Goal: Information Seeking & Learning: Learn about a topic

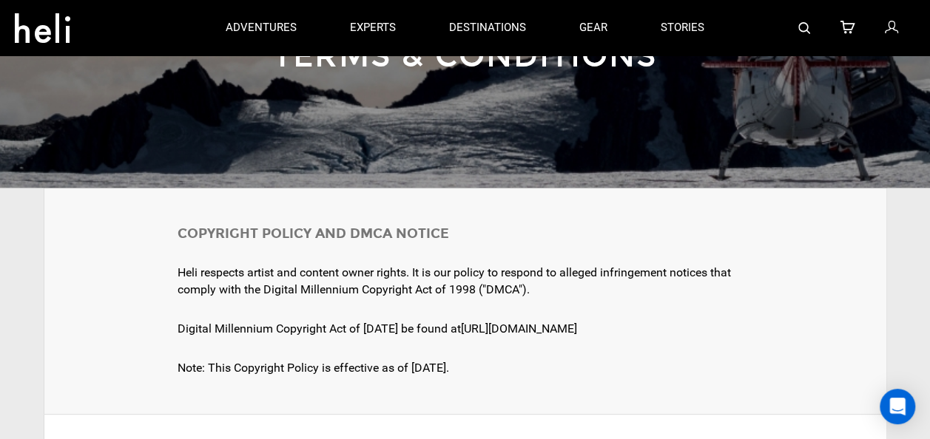
scroll to position [148, 0]
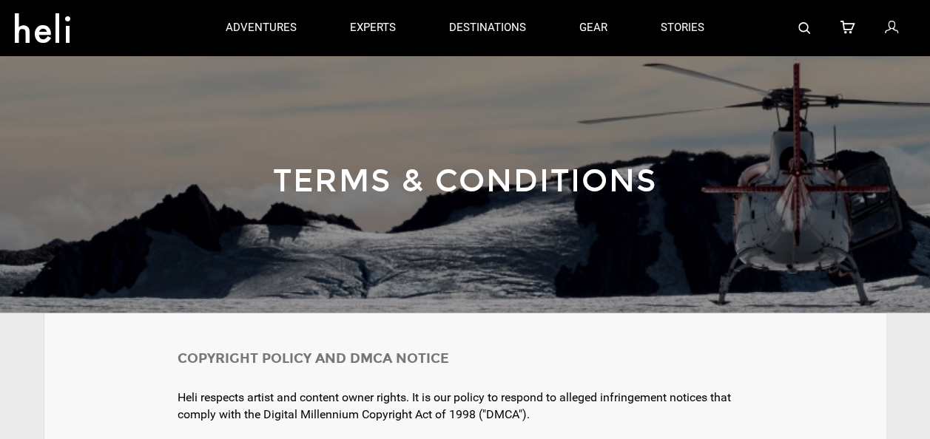
click at [64, 27] on icon at bounding box center [42, 24] width 55 height 24
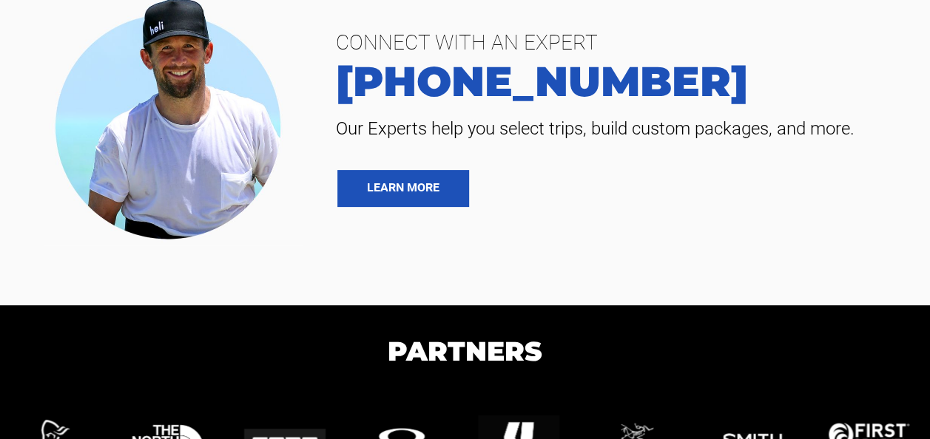
scroll to position [3111, 0]
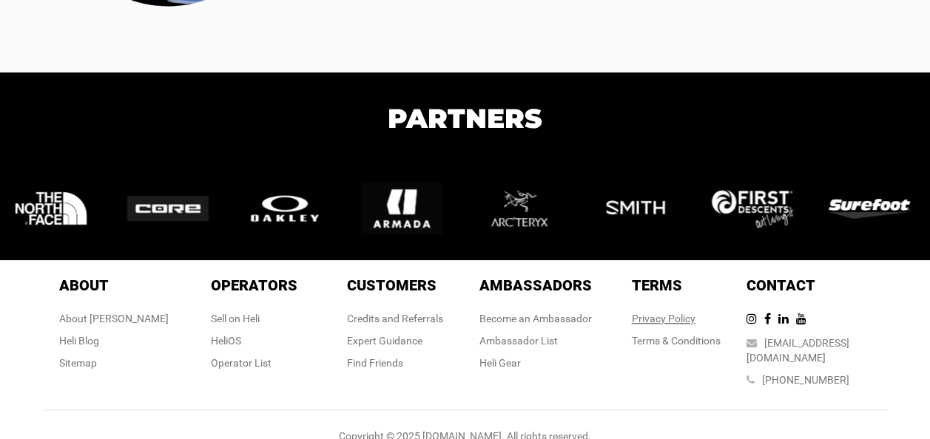
click at [642, 315] on link "Privacy Policy" at bounding box center [664, 319] width 64 height 12
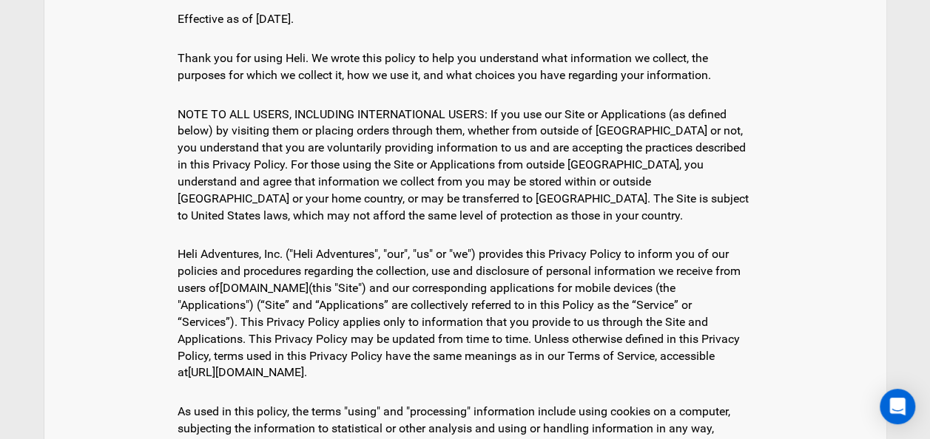
scroll to position [370, 0]
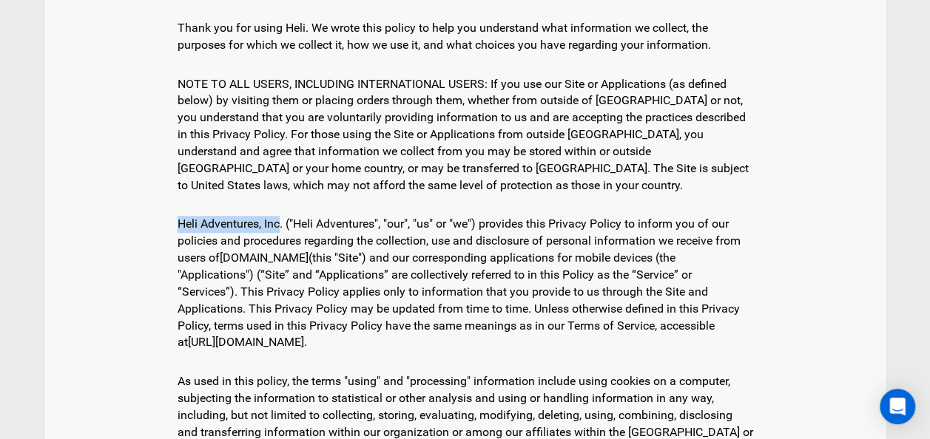
drag, startPoint x: 167, startPoint y: 220, endPoint x: 278, endPoint y: 220, distance: 111.0
click at [278, 220] on div "Effective as of January 1, 2017. Thank you for using Heli. We wrote this policy…" at bounding box center [465, 266] width 843 height 647
copy div "Heli Adventures, Inc"
click at [568, 178] on div "NOTE TO ALL USERS, INCLUDING INTERNATIONAL USERS: If you use our Site or Applic…" at bounding box center [466, 135] width 576 height 133
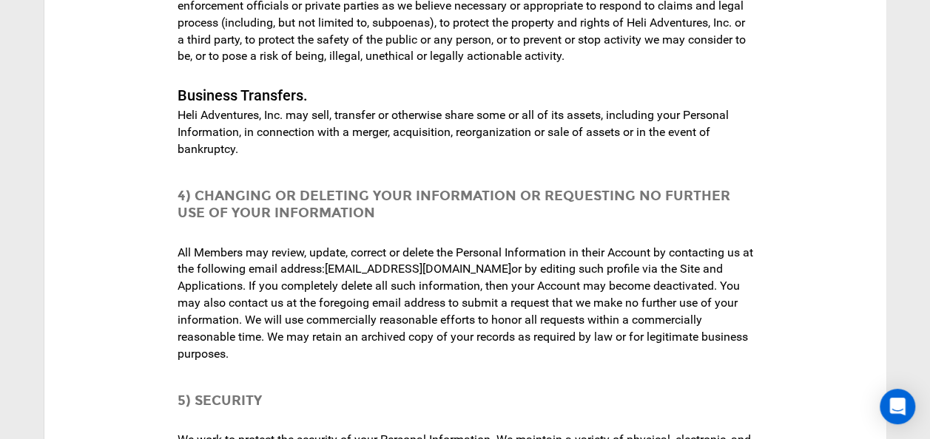
scroll to position [860, 0]
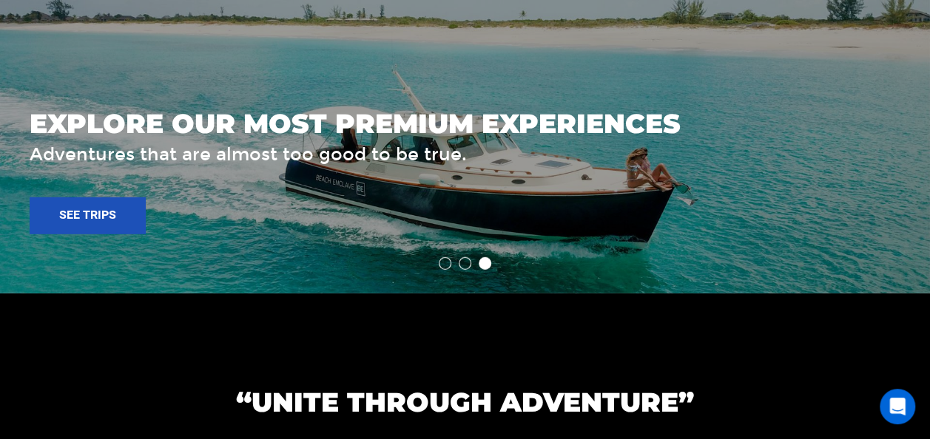
scroll to position [3111, 0]
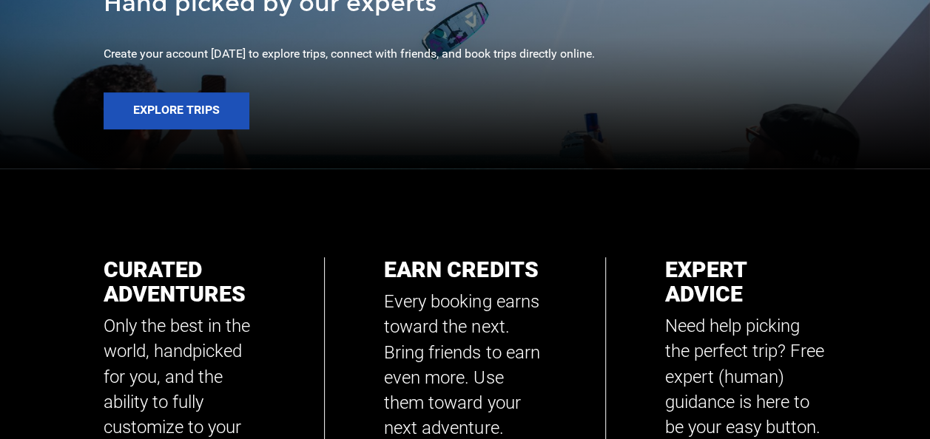
scroll to position [444, 0]
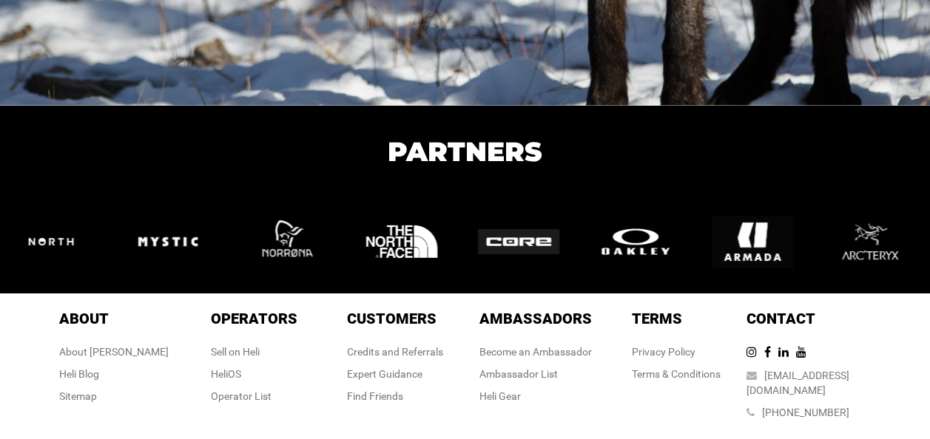
scroll to position [2585, 0]
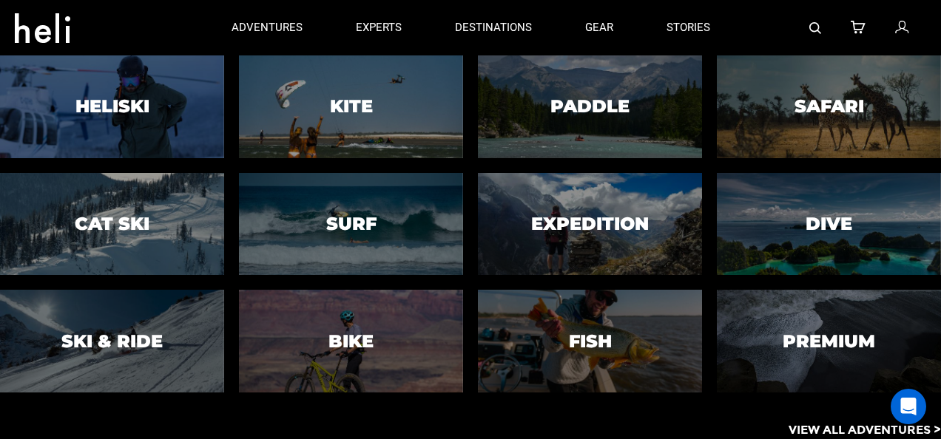
click at [186, 104] on div at bounding box center [112, 107] width 229 height 104
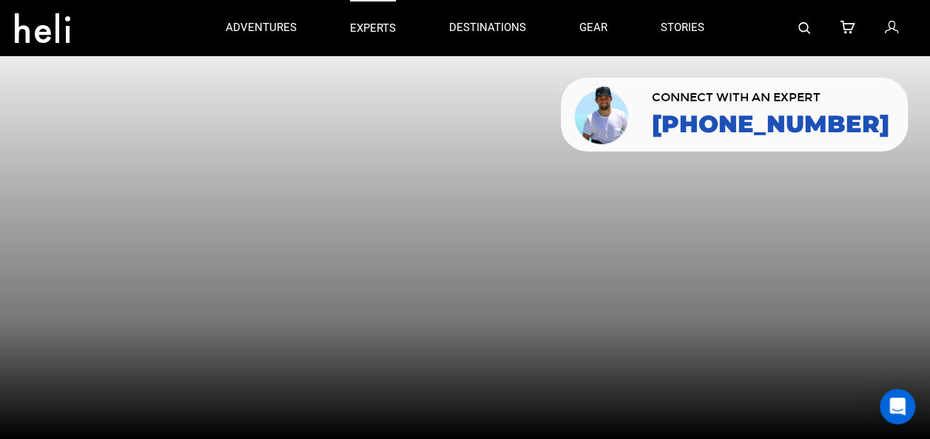
click at [384, 25] on p "experts" at bounding box center [373, 29] width 46 height 16
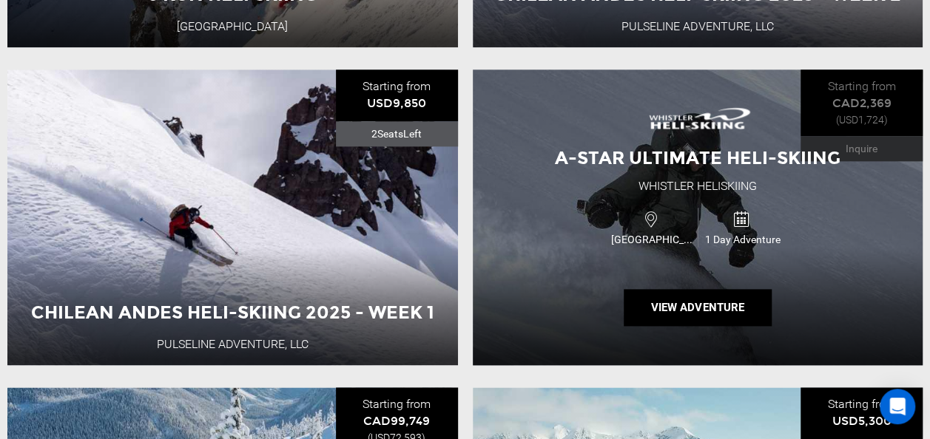
scroll to position [814, 0]
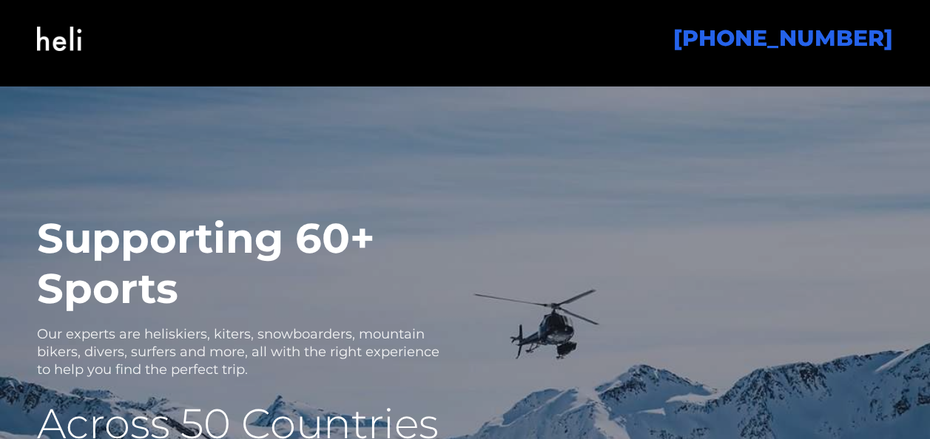
scroll to position [2743, 0]
